Goal: Find specific page/section: Find specific page/section

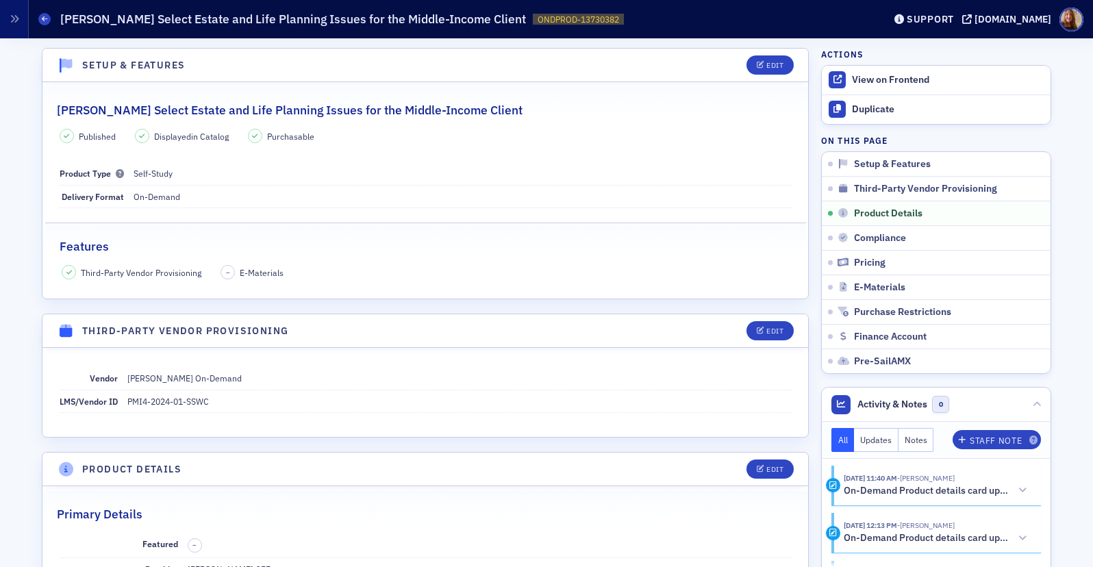
scroll to position [435, 0]
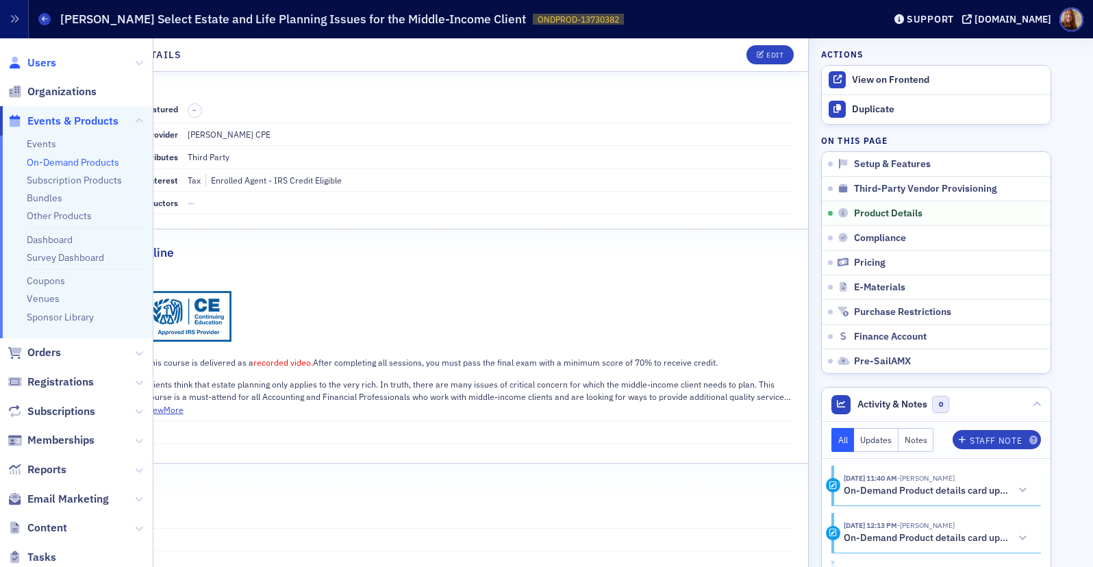
click at [54, 60] on span "Users" at bounding box center [41, 62] width 29 height 15
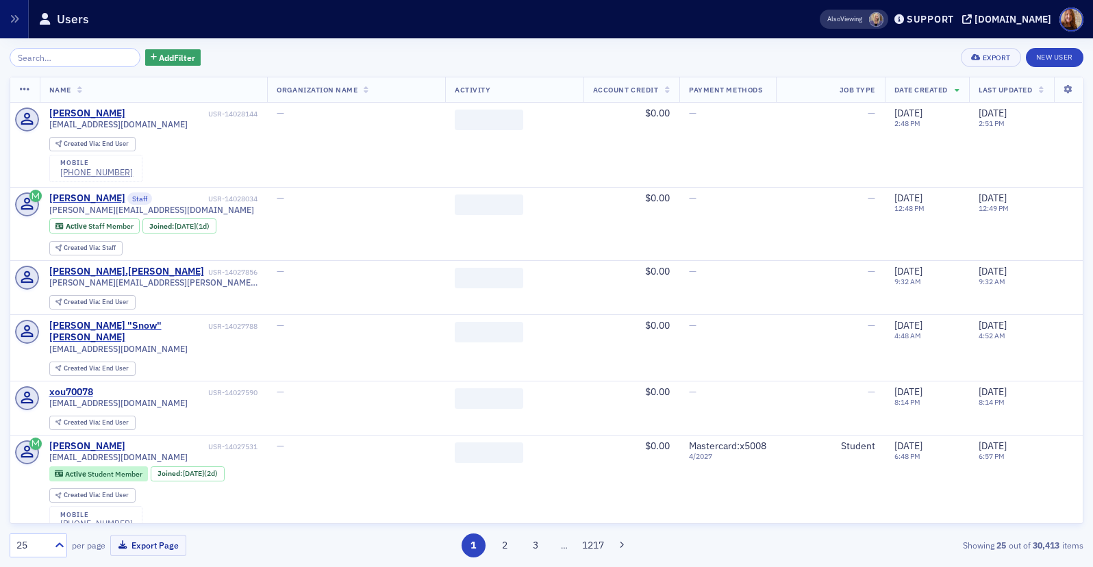
click at [68, 57] on input "search" at bounding box center [75, 57] width 131 height 19
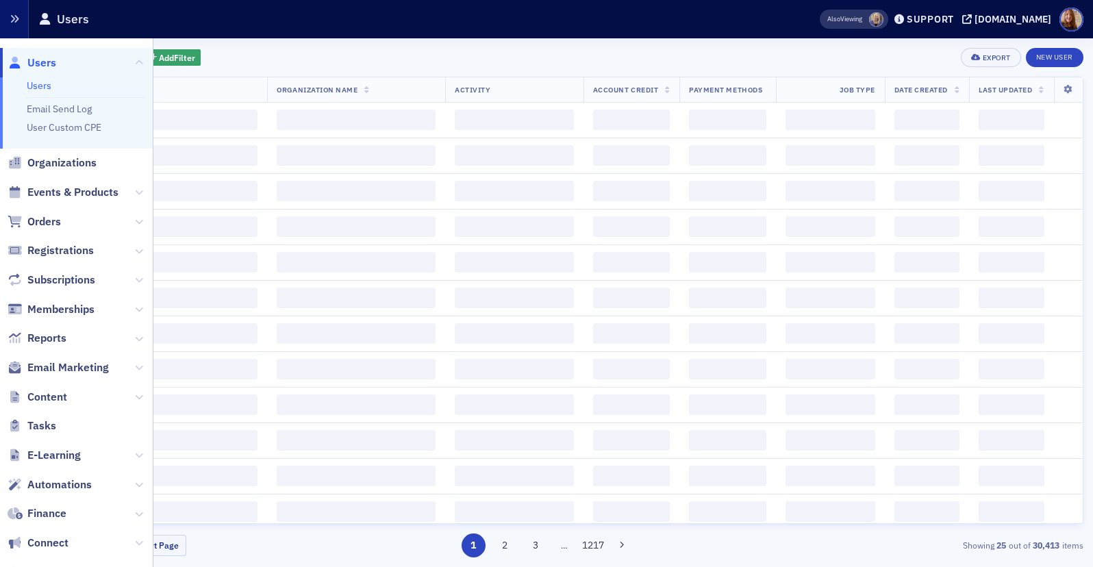
scroll to position [0, 28]
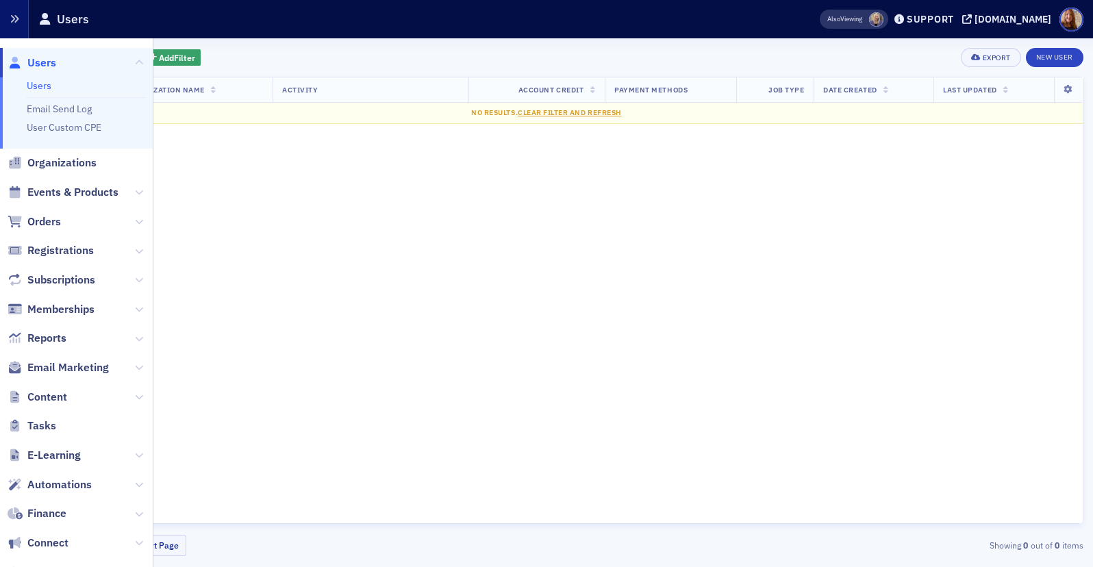
type input "[EMAIL_ADDRESS][DOMAIN_NAME]"
click at [15, 19] on icon "button" at bounding box center [15, 19] width 10 height 10
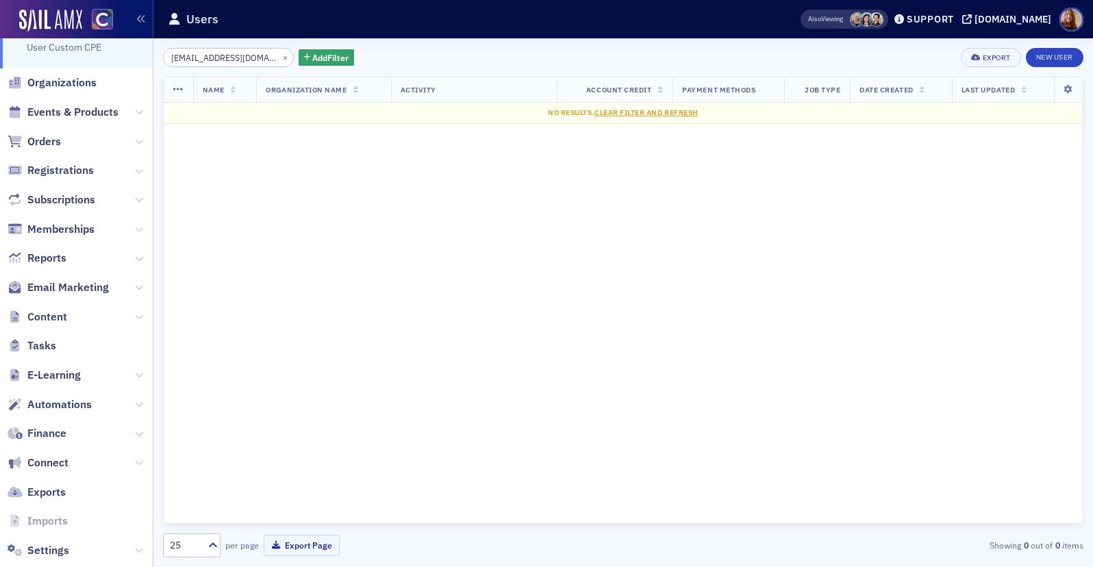
scroll to position [107, 0]
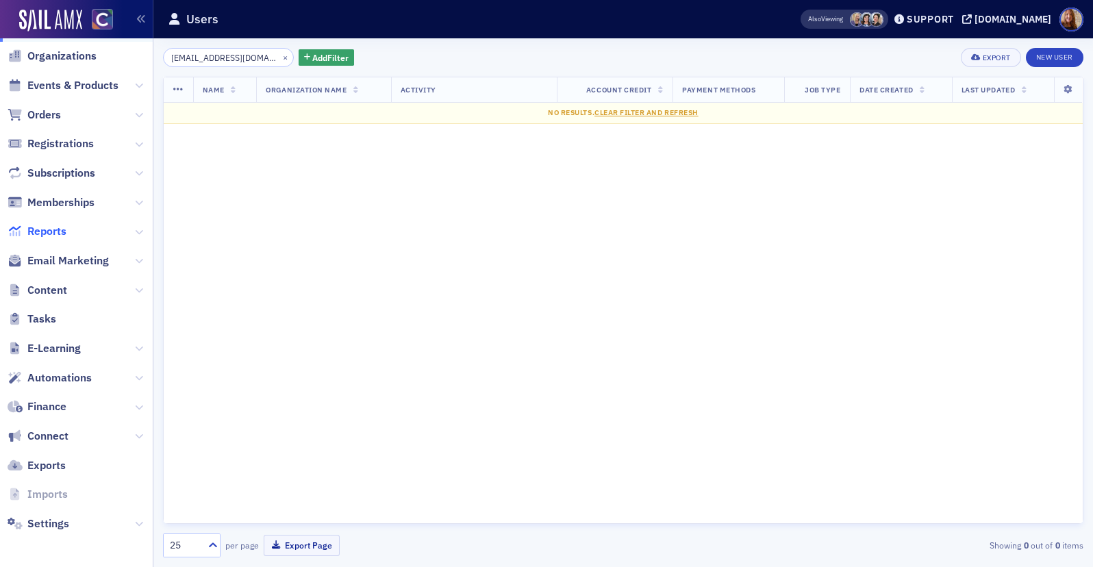
click at [60, 231] on span "Reports" at bounding box center [46, 231] width 39 height 15
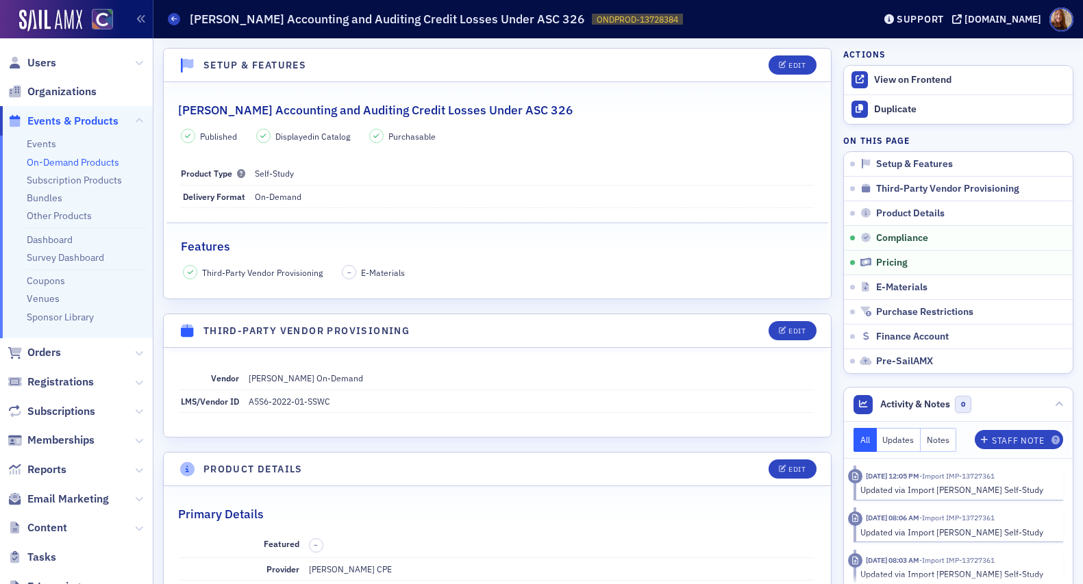
scroll to position [1129, 0]
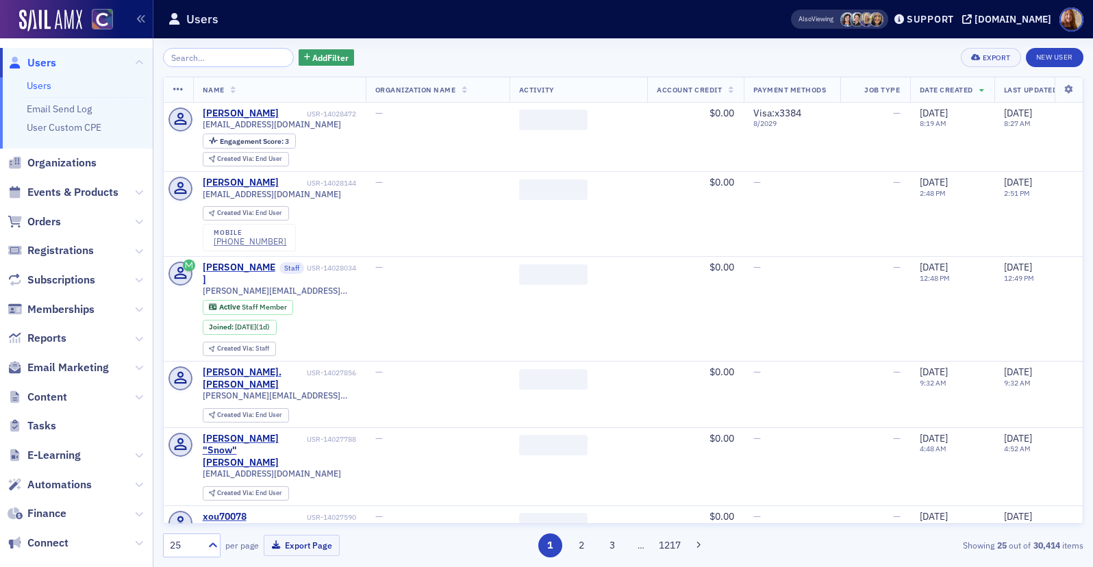
click at [185, 57] on input "search" at bounding box center [228, 57] width 131 height 19
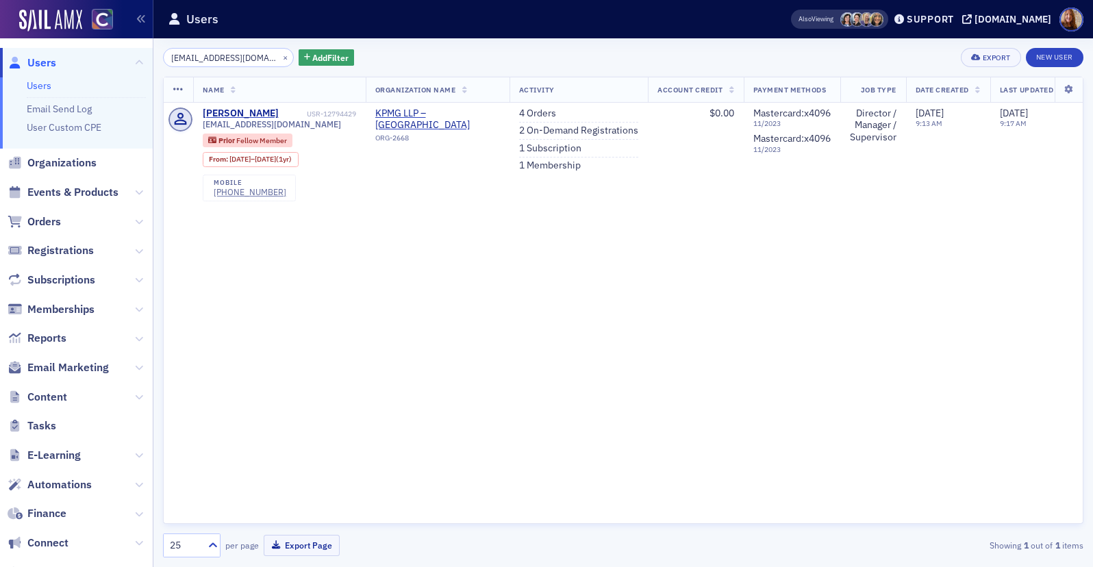
type input "amber.firth@yahoo.com"
